Goal: Information Seeking & Learning: Learn about a topic

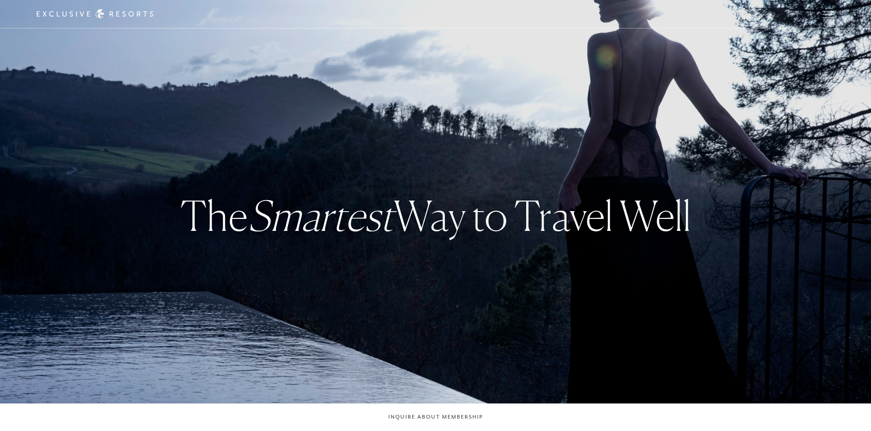
checkbox input "false"
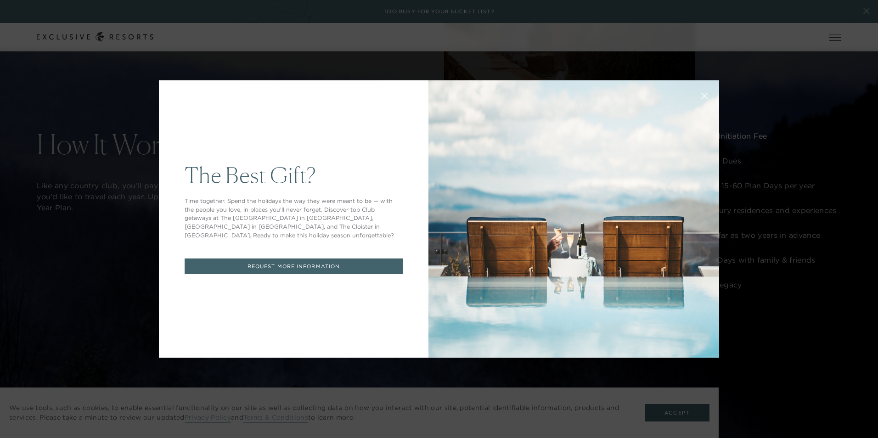
click at [705, 97] on button at bounding box center [704, 95] width 22 height 22
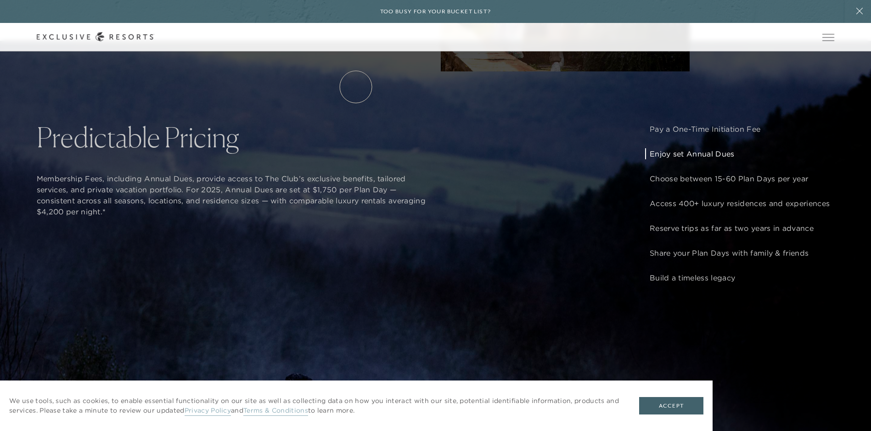
click at [0, 0] on link "Residence Collection" at bounding box center [0, 0] width 0 height 0
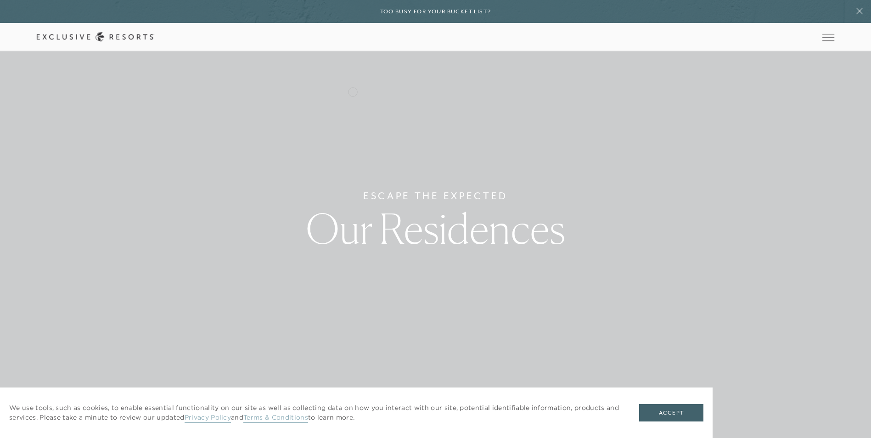
click at [0, 0] on link "Residence Collection" at bounding box center [0, 0] width 0 height 0
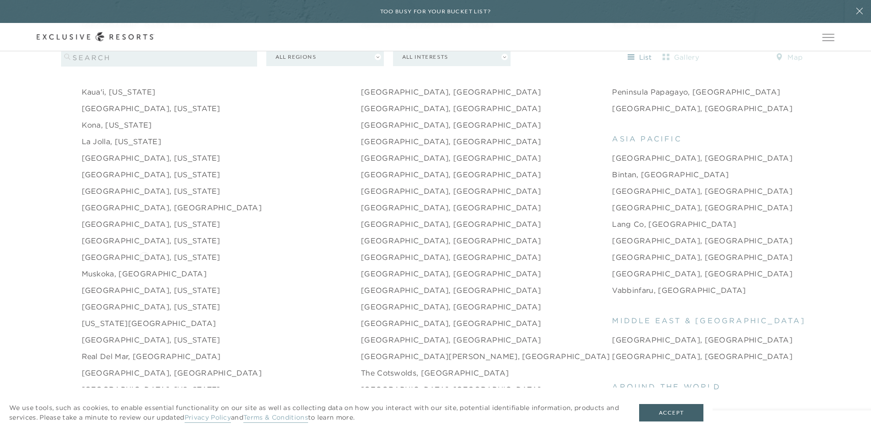
scroll to position [1239, 0]
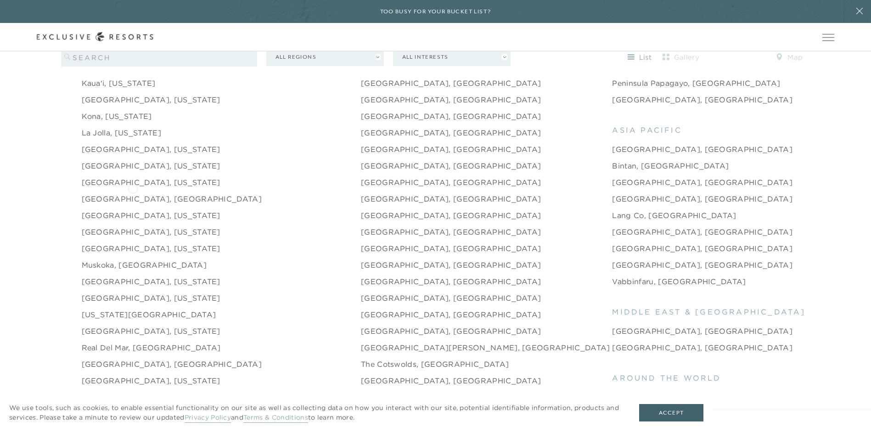
click at [133, 193] on link "[GEOGRAPHIC_DATA], [GEOGRAPHIC_DATA]" at bounding box center [172, 198] width 180 height 11
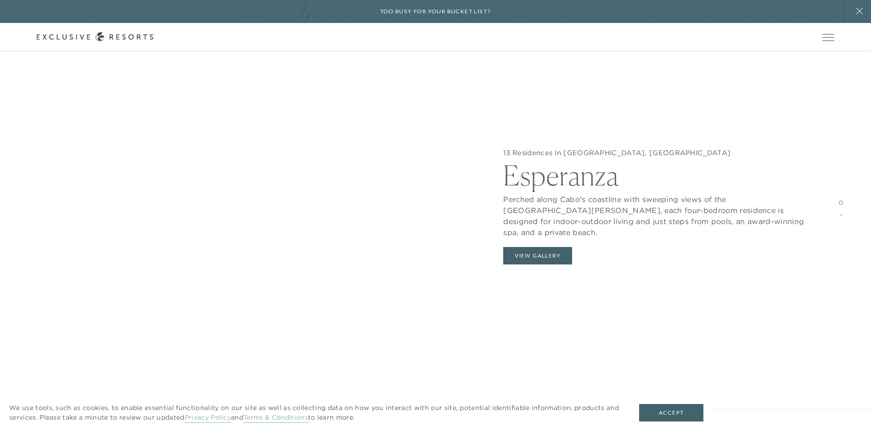
scroll to position [1010, 0]
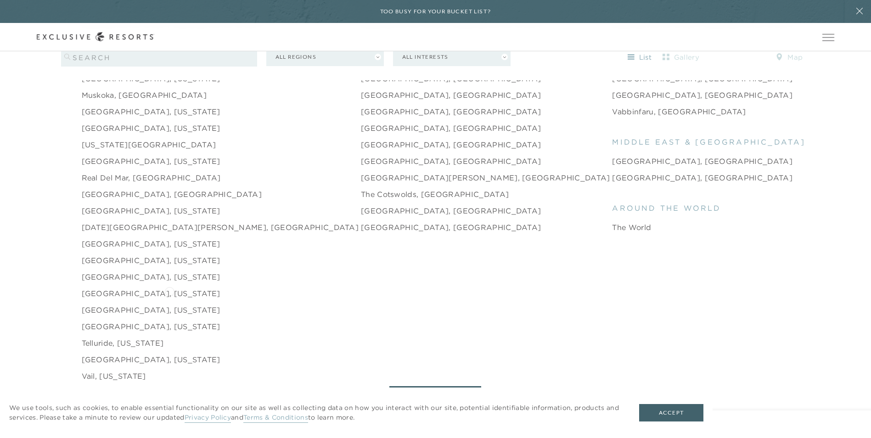
scroll to position [1423, 0]
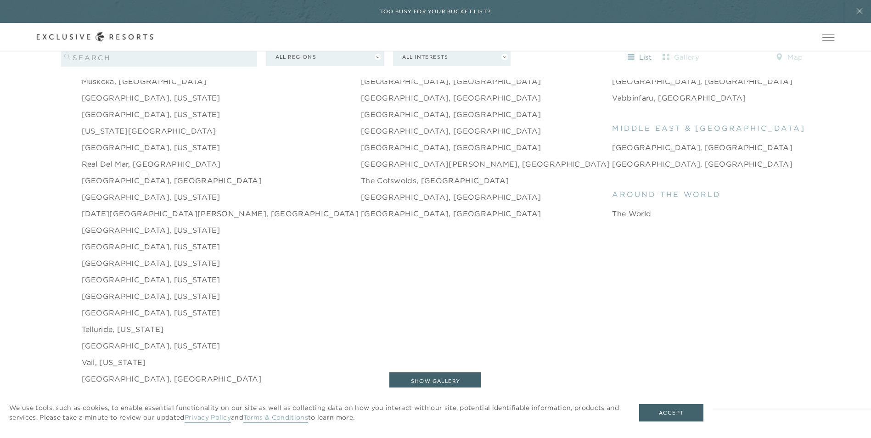
click at [143, 175] on link "[GEOGRAPHIC_DATA], [GEOGRAPHIC_DATA]" at bounding box center [172, 180] width 180 height 11
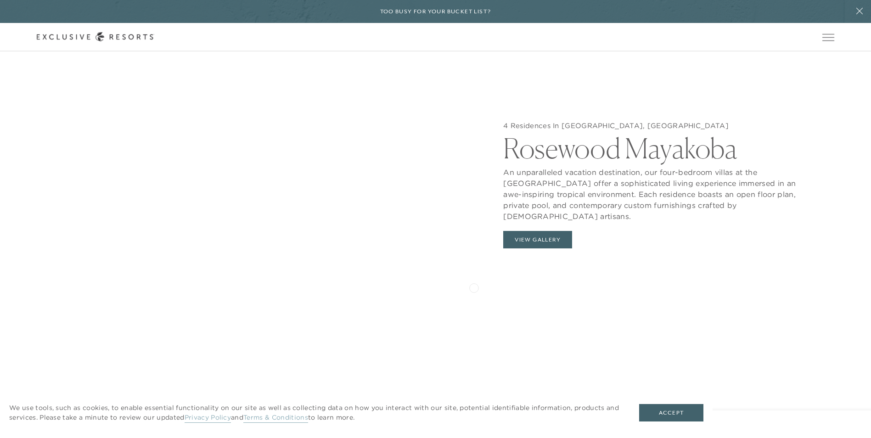
scroll to position [1010, 0]
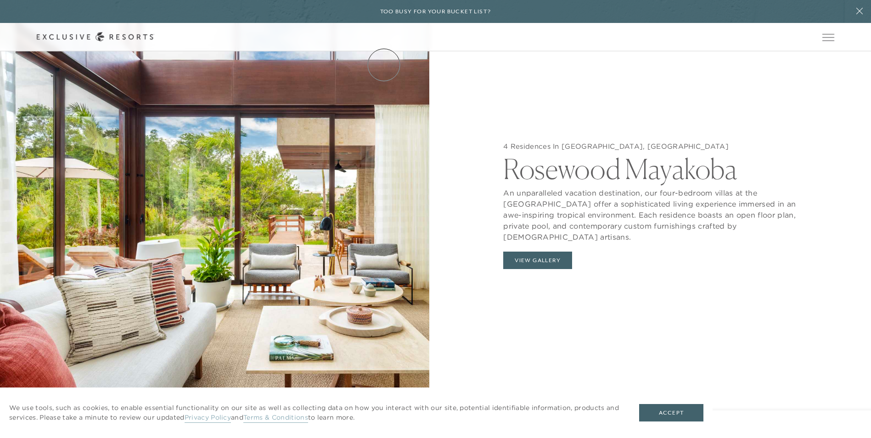
click at [0, 0] on link "The Collection" at bounding box center [0, 0] width 0 height 0
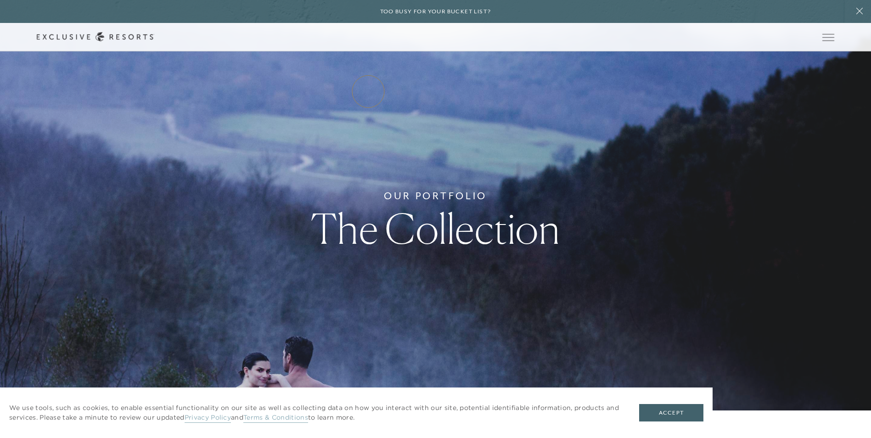
click at [0, 0] on link "Residence Collection" at bounding box center [0, 0] width 0 height 0
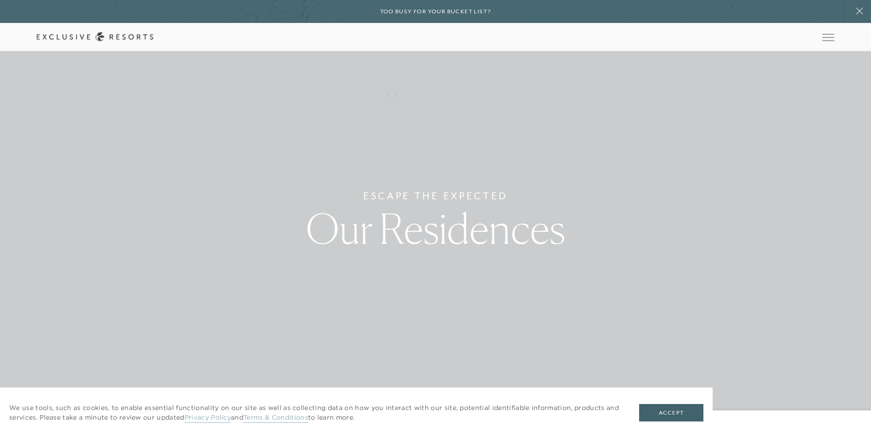
click at [0, 0] on link "Residence Collection" at bounding box center [0, 0] width 0 height 0
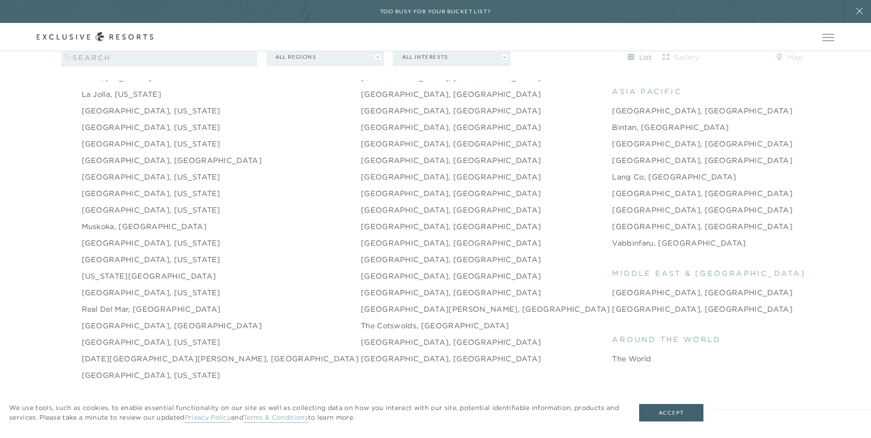
scroll to position [1285, 0]
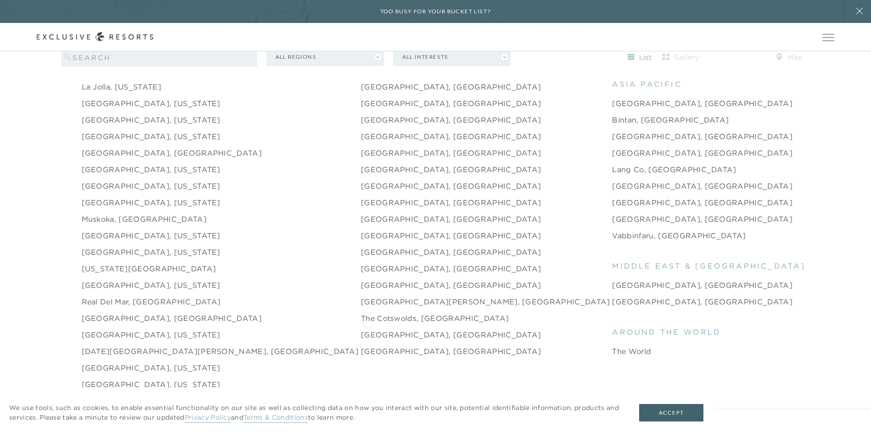
click at [368, 329] on link "[GEOGRAPHIC_DATA], [GEOGRAPHIC_DATA]" at bounding box center [451, 334] width 180 height 11
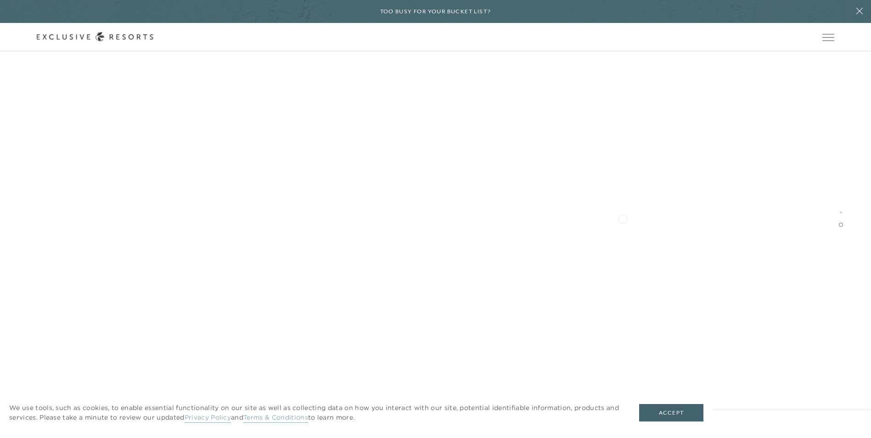
scroll to position [1515, 0]
